Goal: Transaction & Acquisition: Purchase product/service

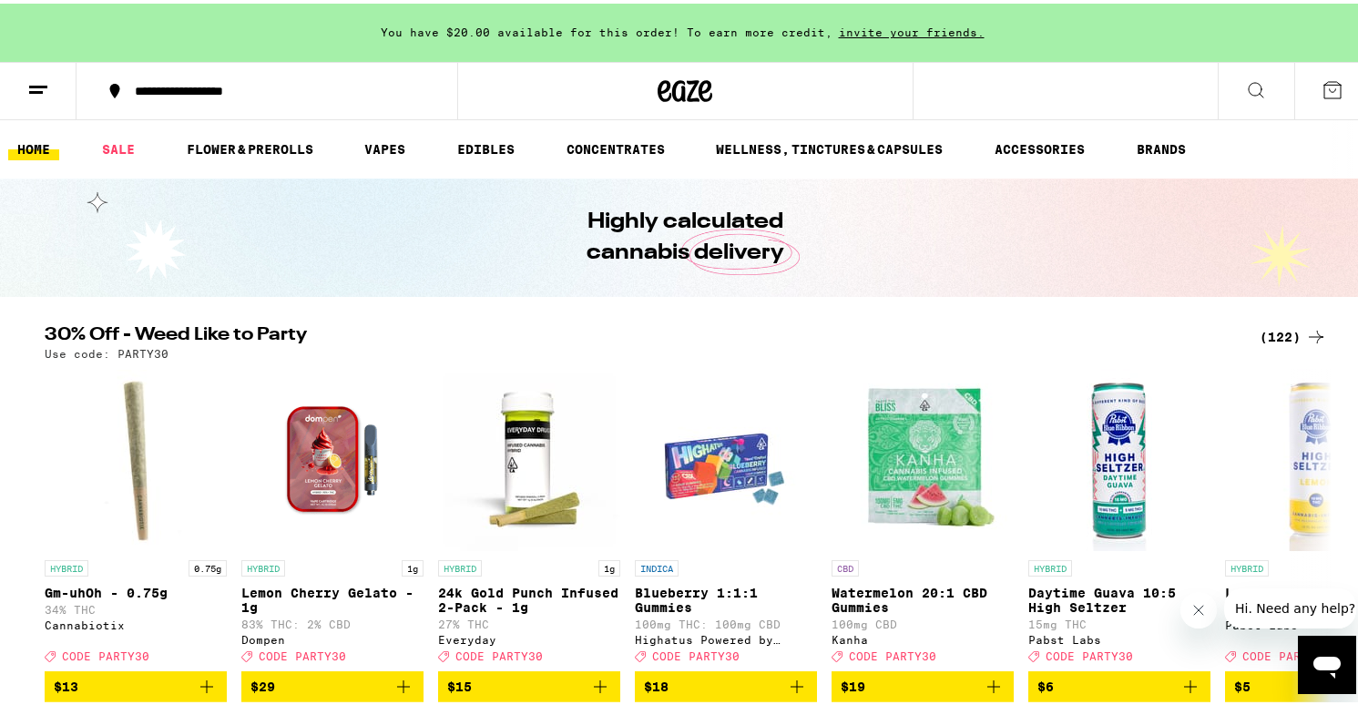
click at [1291, 328] on div "(122)" at bounding box center [1293, 333] width 67 height 22
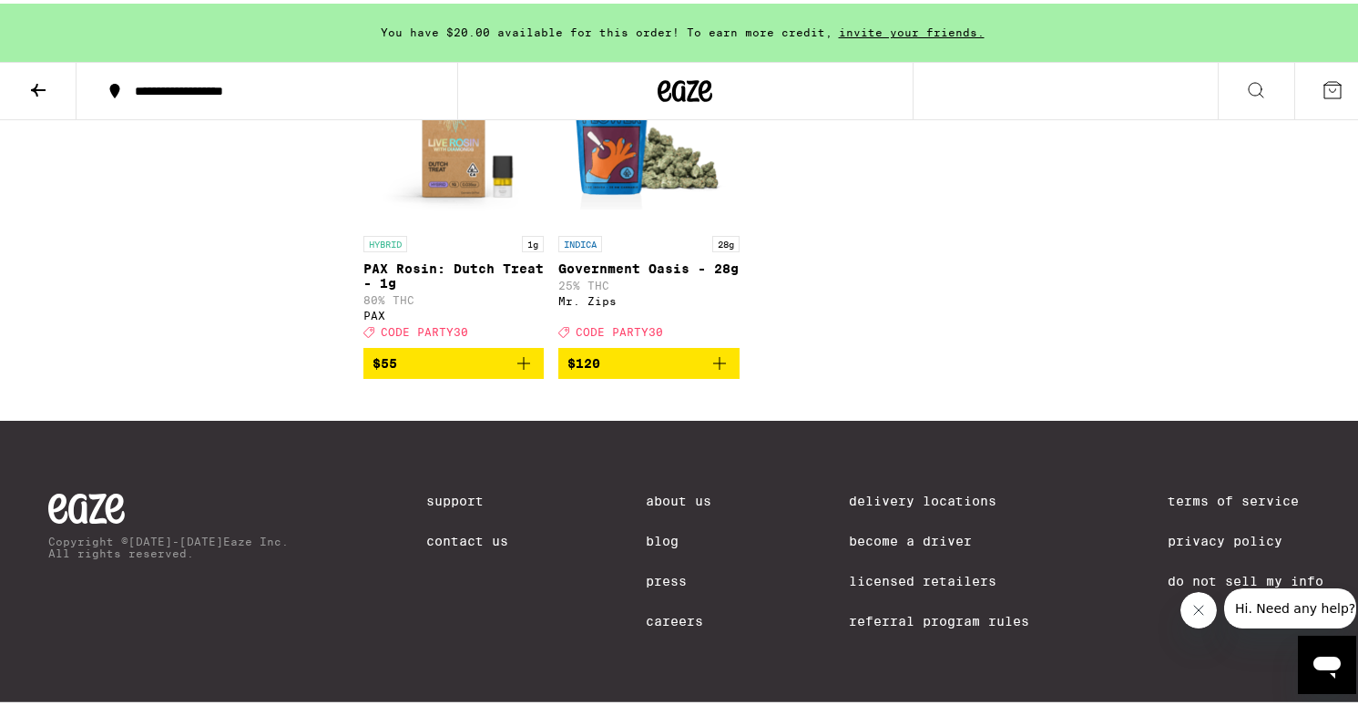
scroll to position [8930, 0]
